Goal: Task Accomplishment & Management: Complete application form

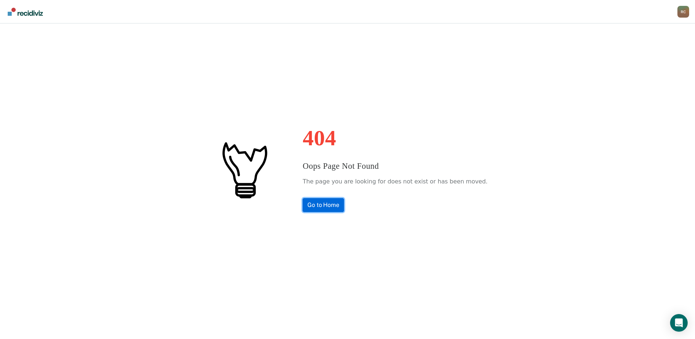
click at [335, 202] on link "Go to Home" at bounding box center [323, 205] width 41 height 14
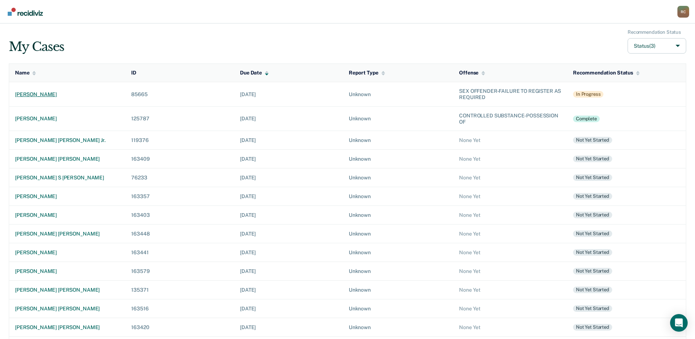
click at [55, 95] on div "[PERSON_NAME]" at bounding box center [67, 94] width 104 height 6
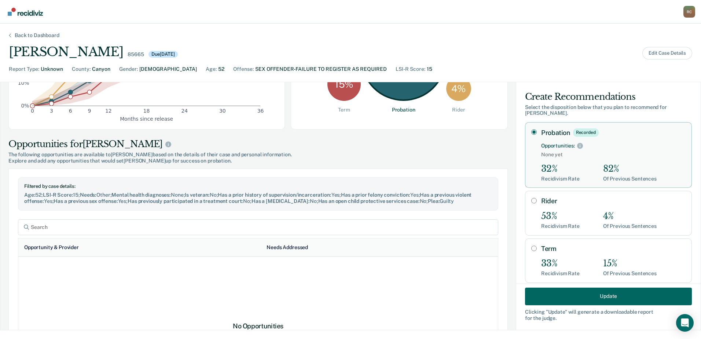
scroll to position [9, 0]
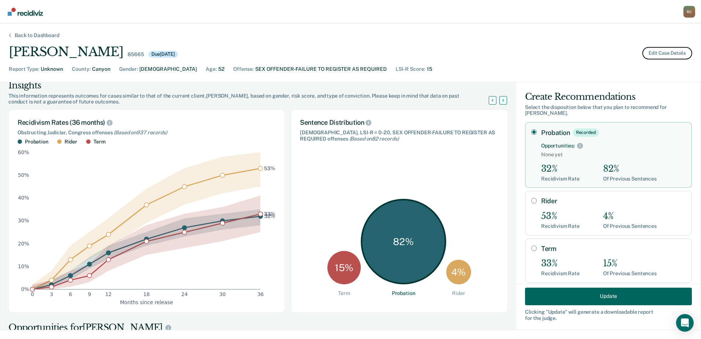
click at [658, 53] on button "Edit Case Details" at bounding box center [667, 53] width 50 height 12
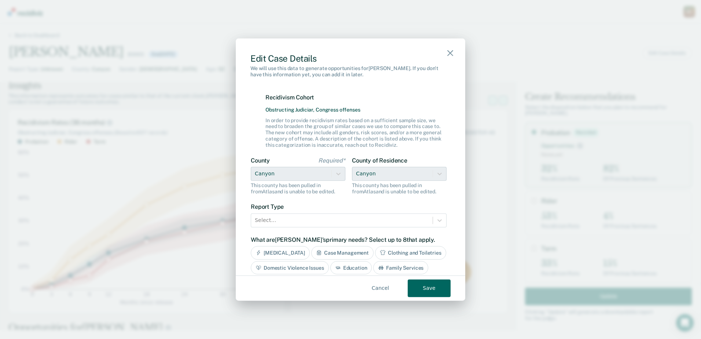
scroll to position [147, 0]
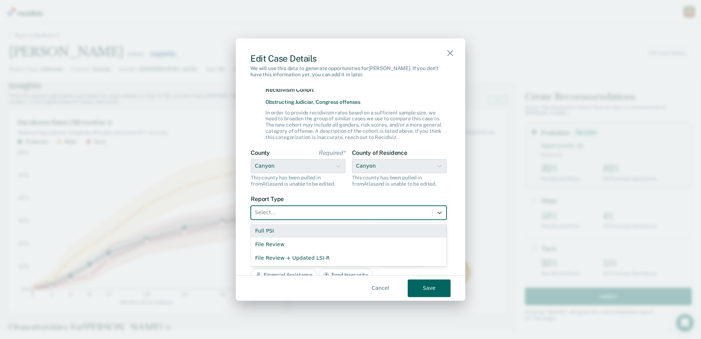
click at [292, 212] on div at bounding box center [342, 212] width 174 height 9
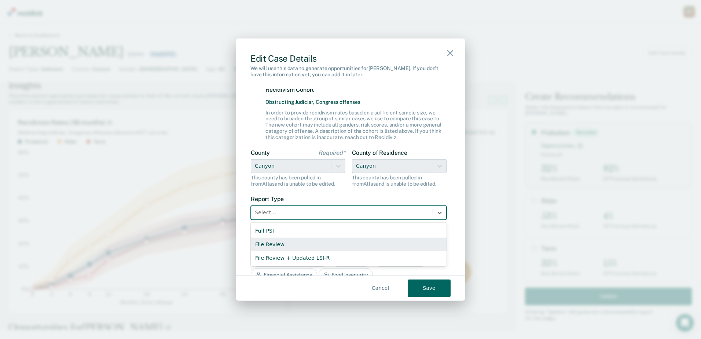
click at [290, 249] on div "File Review" at bounding box center [349, 244] width 196 height 14
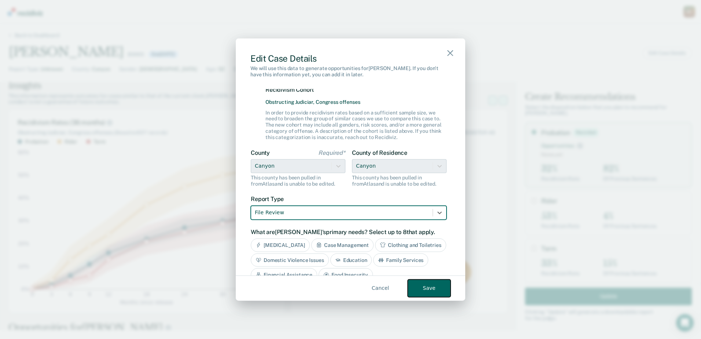
click at [430, 294] on button "Save" at bounding box center [429, 288] width 43 height 18
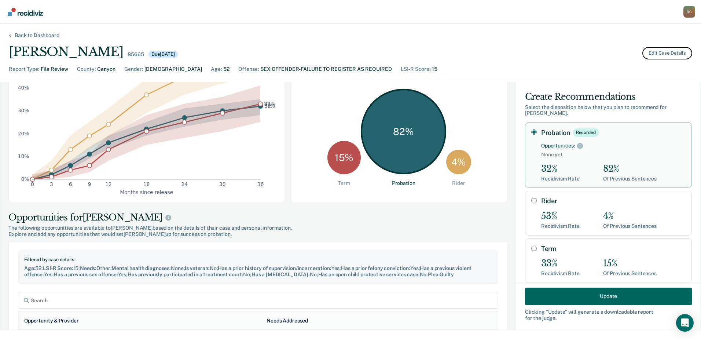
scroll to position [0, 0]
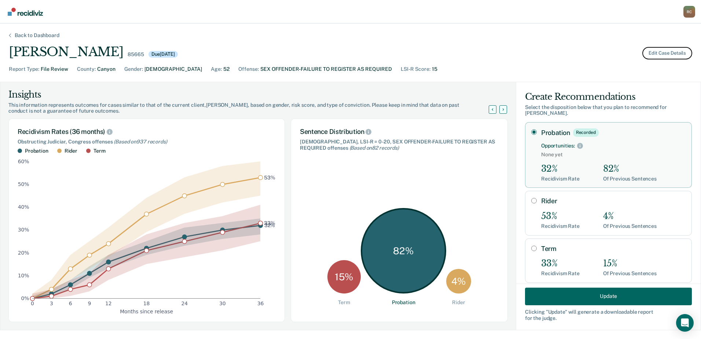
click at [658, 52] on button "Edit Case Details" at bounding box center [667, 53] width 50 height 12
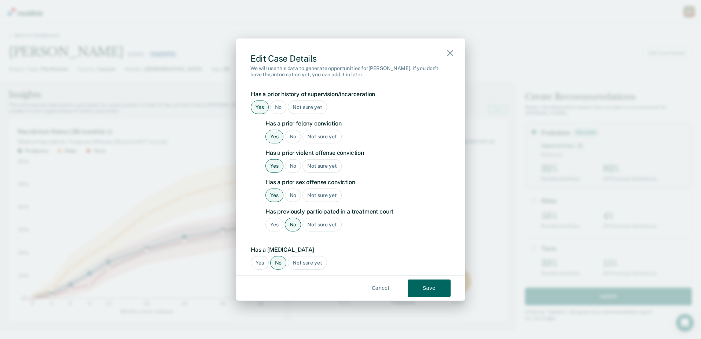
scroll to position [809, 0]
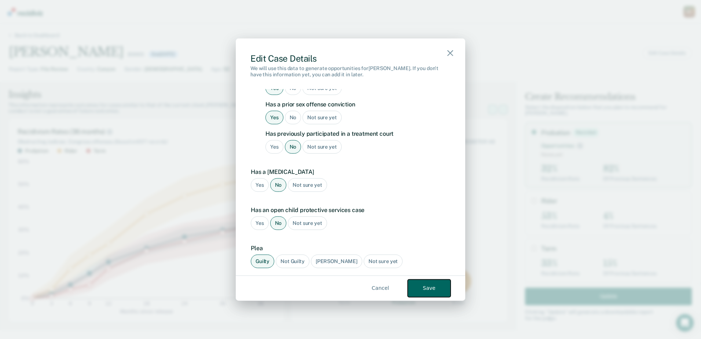
click at [427, 292] on button "Save" at bounding box center [429, 288] width 43 height 18
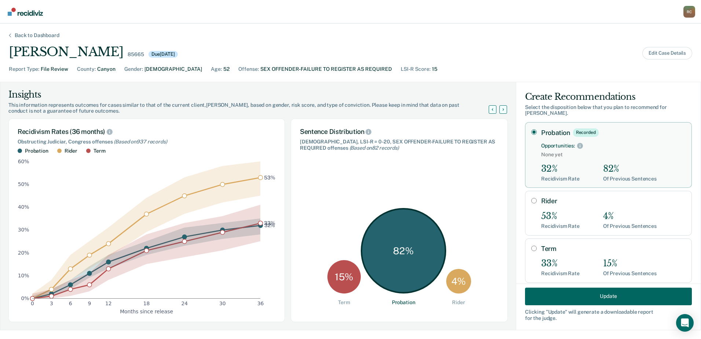
click at [11, 36] on div "Back to Dashboard" at bounding box center [37, 35] width 62 height 6
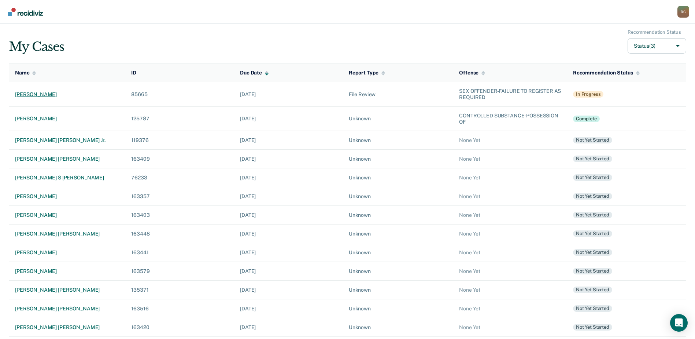
click at [55, 92] on div "[PERSON_NAME]" at bounding box center [67, 94] width 104 height 6
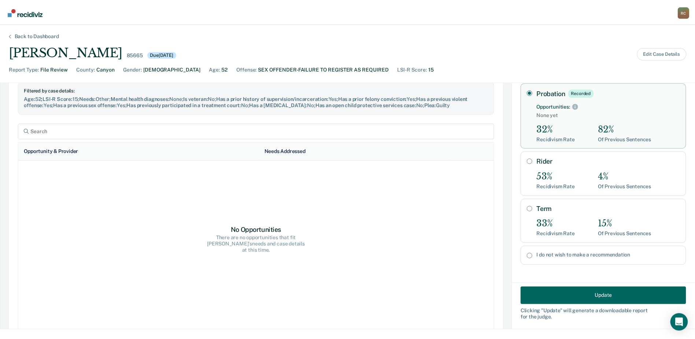
scroll to position [293, 0]
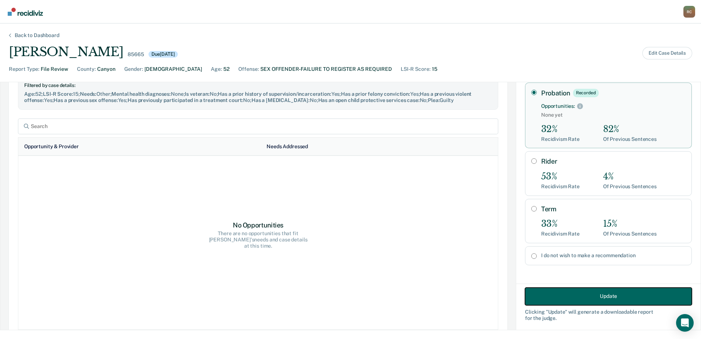
click at [564, 298] on button "Update" at bounding box center [608, 296] width 167 height 18
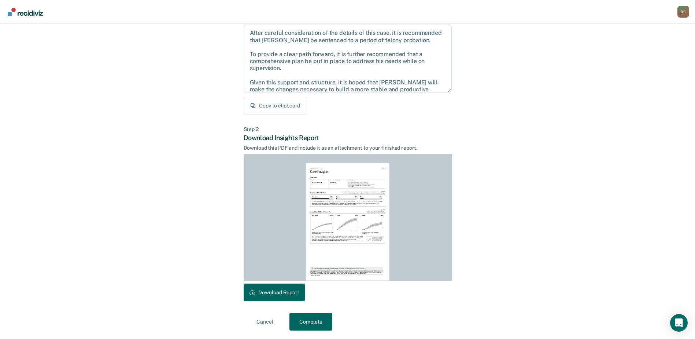
scroll to position [79, 0]
click at [307, 322] on button "Complete" at bounding box center [311, 321] width 43 height 18
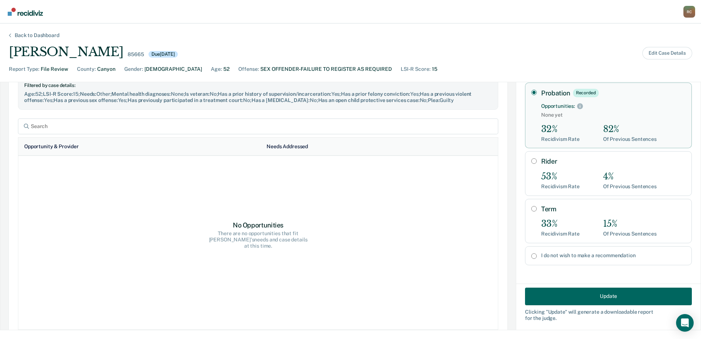
click at [8, 36] on div "Back to Dashboard" at bounding box center [37, 35] width 62 height 6
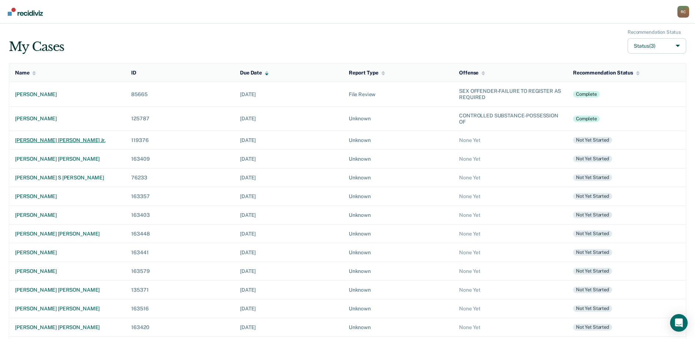
click at [59, 139] on div "[PERSON_NAME] [PERSON_NAME] jr." at bounding box center [67, 140] width 104 height 6
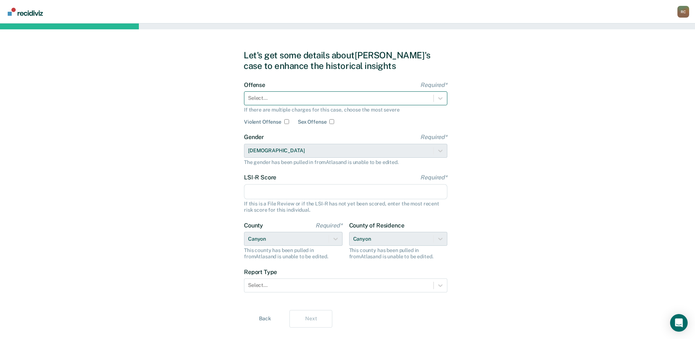
click at [280, 97] on div at bounding box center [339, 98] width 182 height 8
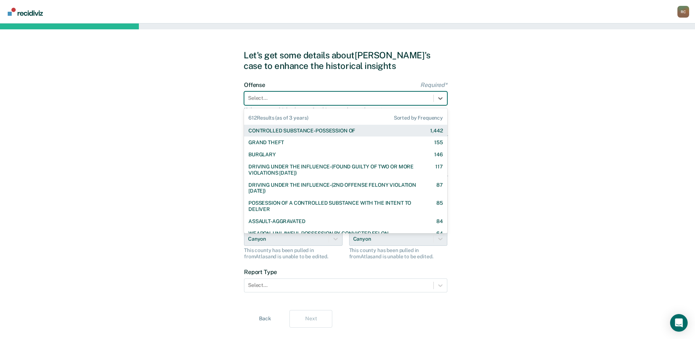
click at [297, 128] on div "CONTROLLED SUBSTANCE-POSSESSION OF" at bounding box center [302, 131] width 107 height 6
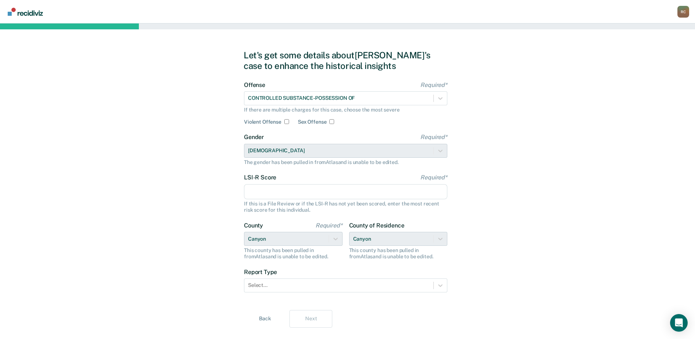
click at [261, 189] on input "LSI-R Score Required*" at bounding box center [345, 191] width 203 height 15
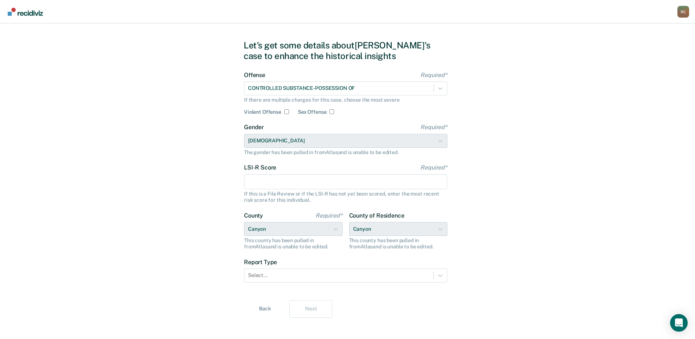
scroll to position [15, 0]
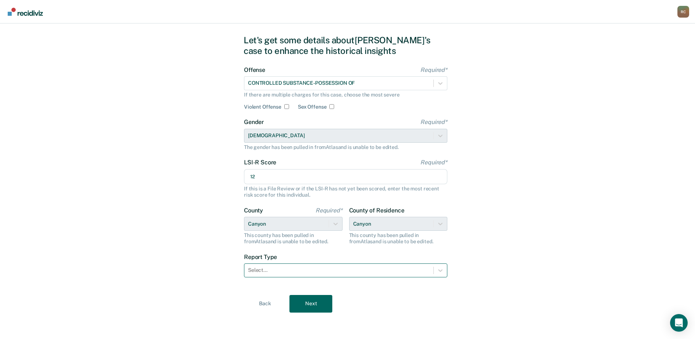
type input "12"
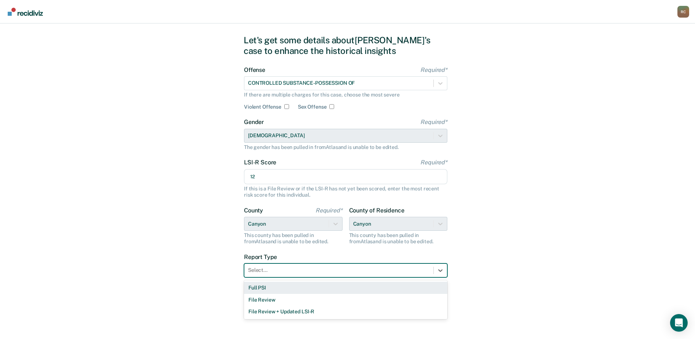
drag, startPoint x: 370, startPoint y: 268, endPoint x: 366, endPoint y: 273, distance: 6.5
click at [370, 269] on div at bounding box center [339, 270] width 182 height 8
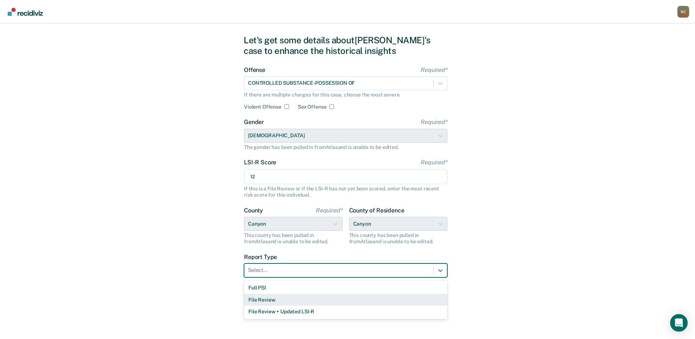
click at [349, 298] on div "File Review" at bounding box center [345, 300] width 203 height 12
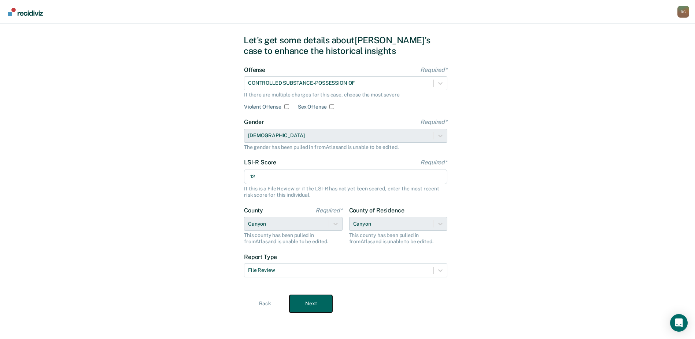
click at [326, 306] on button "Next" at bounding box center [311, 304] width 43 height 18
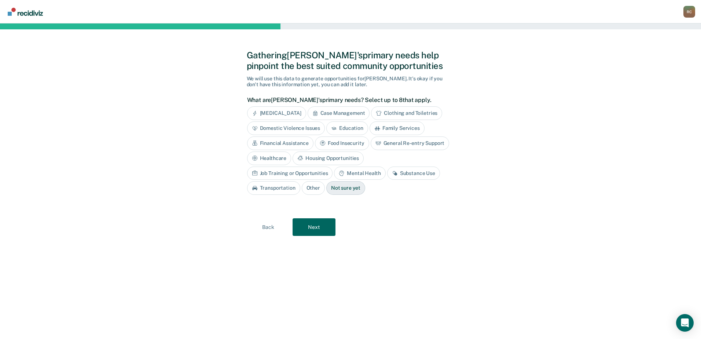
click at [387, 173] on div "Substance Use" at bounding box center [413, 173] width 53 height 14
click at [313, 227] on button "Next" at bounding box center [314, 227] width 43 height 18
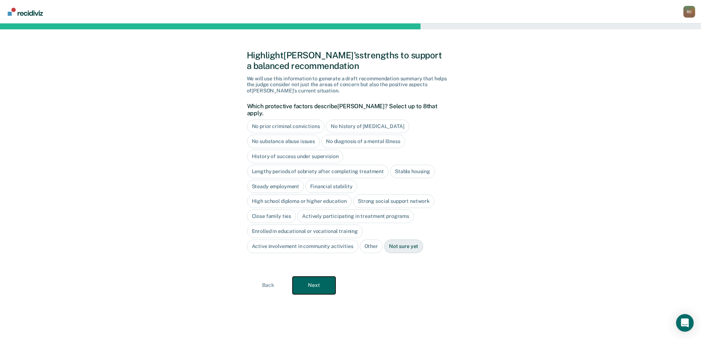
click at [315, 279] on button "Next" at bounding box center [314, 285] width 43 height 18
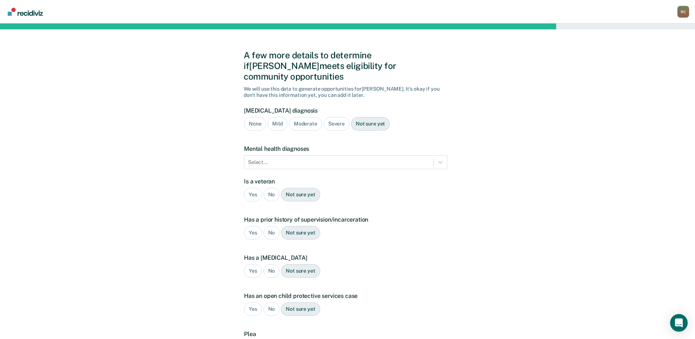
click at [364, 117] on div "Not sure yet" at bounding box center [370, 124] width 39 height 14
click at [307, 158] on div at bounding box center [339, 162] width 182 height 8
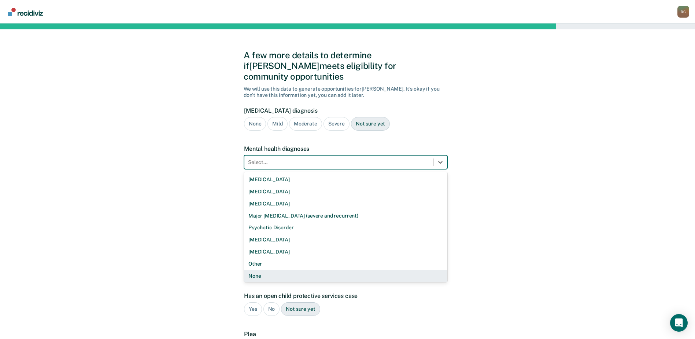
click at [263, 270] on div "None" at bounding box center [345, 276] width 203 height 12
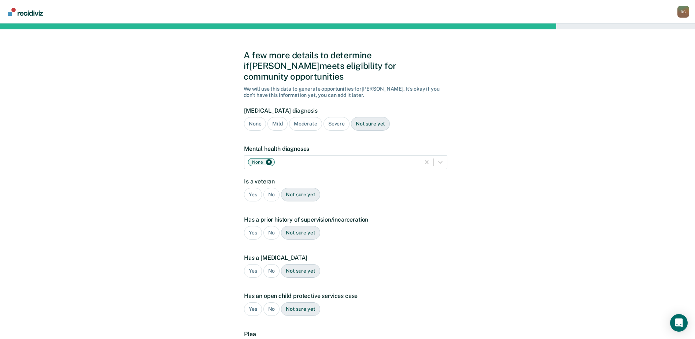
click at [273, 188] on div "No" at bounding box center [272, 195] width 16 height 14
drag, startPoint x: 273, startPoint y: 185, endPoint x: 249, endPoint y: 222, distance: 43.9
click at [249, 226] on div "Yes" at bounding box center [253, 233] width 18 height 14
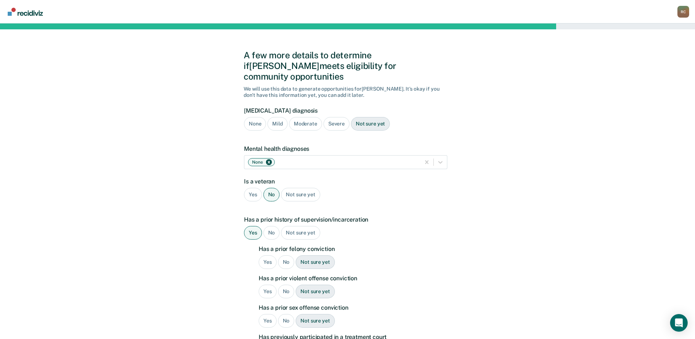
click at [265, 255] on div "Yes" at bounding box center [268, 262] width 18 height 14
click at [287, 284] on div "No" at bounding box center [286, 291] width 16 height 14
click at [286, 314] on div "No" at bounding box center [286, 321] width 16 height 14
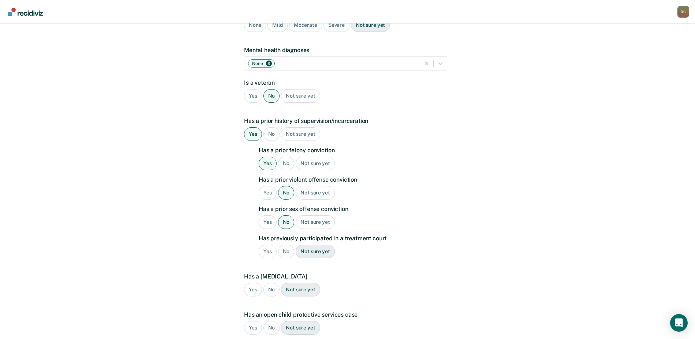
scroll to position [110, 0]
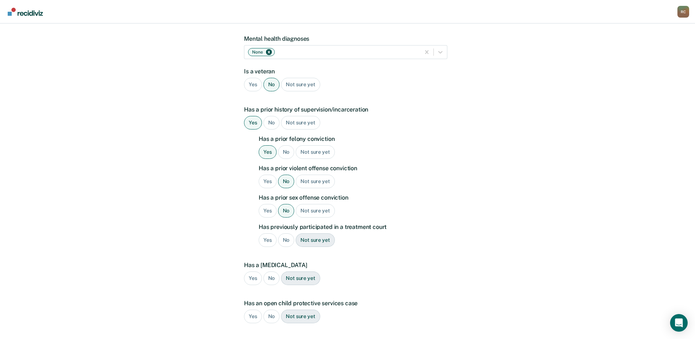
click at [284, 233] on div "No" at bounding box center [286, 240] width 16 height 14
click at [270, 271] on div "No" at bounding box center [272, 278] width 16 height 14
click at [266, 309] on div "No" at bounding box center [272, 316] width 16 height 14
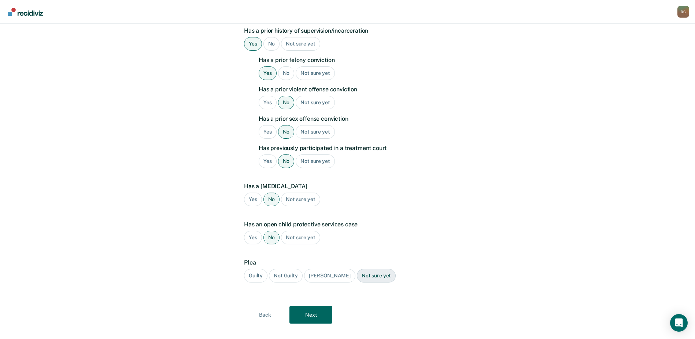
scroll to position [189, 0]
click at [254, 268] on div "Guilty" at bounding box center [255, 275] width 23 height 14
click at [303, 305] on button "Next" at bounding box center [311, 314] width 43 height 18
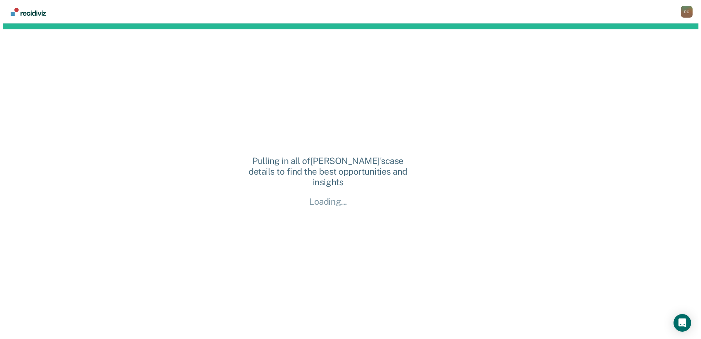
scroll to position [0, 0]
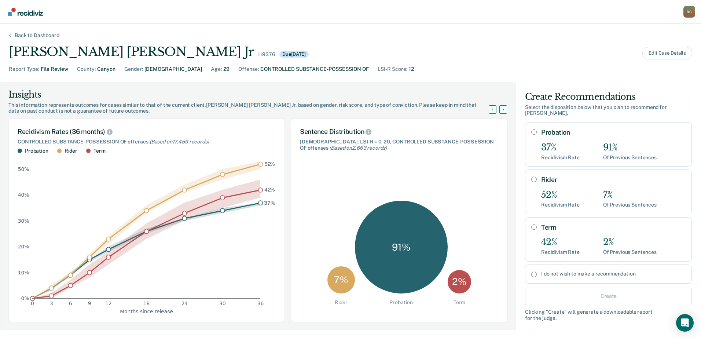
click at [531, 224] on input "Term" at bounding box center [533, 227] width 5 height 6
radio input "true"
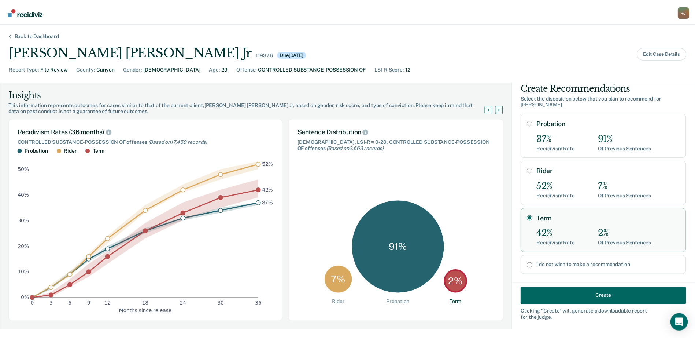
scroll to position [12, 0]
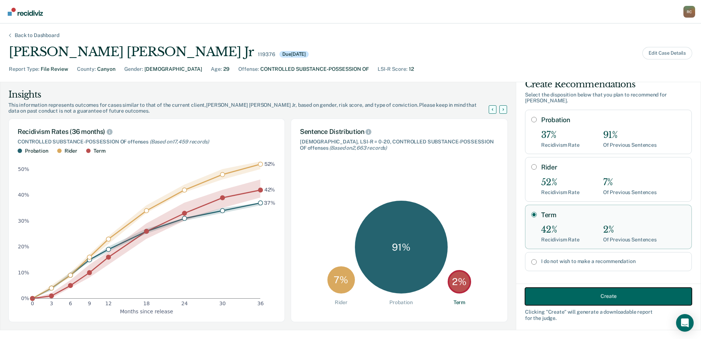
click at [580, 296] on button "Create" at bounding box center [608, 296] width 167 height 18
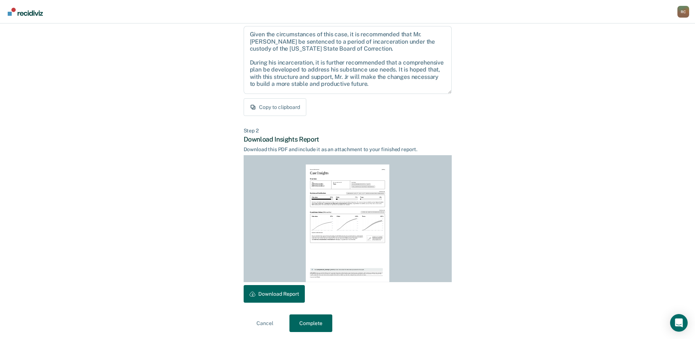
scroll to position [79, 0]
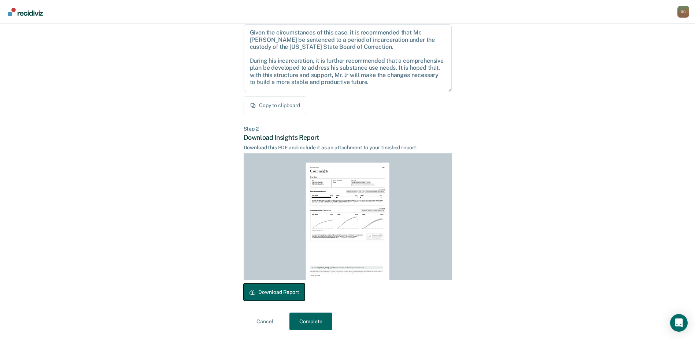
drag, startPoint x: 280, startPoint y: 292, endPoint x: 501, endPoint y: 284, distance: 220.9
click at [282, 292] on button "Download Report" at bounding box center [274, 292] width 61 height 18
click at [309, 320] on button "Complete" at bounding box center [311, 321] width 43 height 18
